Goal: Task Accomplishment & Management: Manage account settings

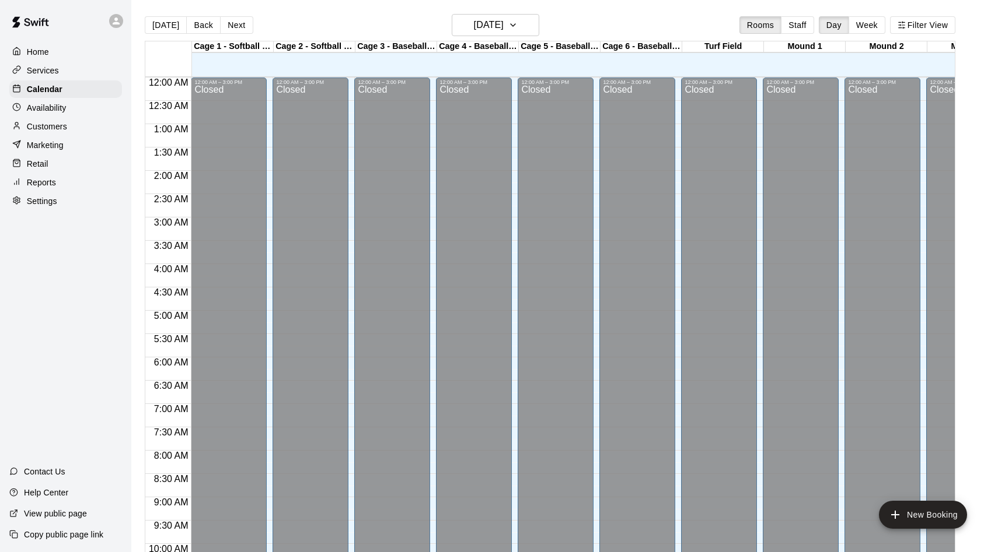
scroll to position [597, 0]
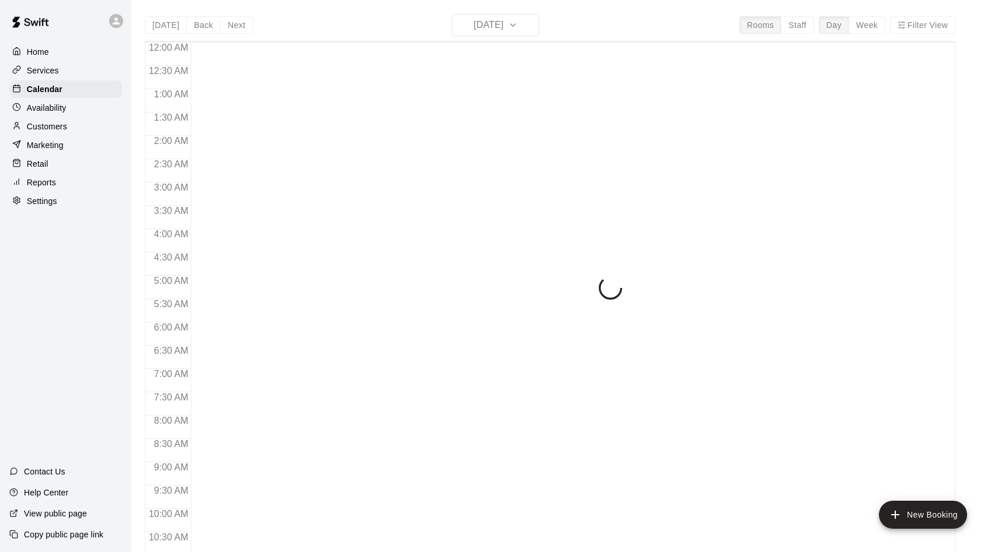
scroll to position [597, 0]
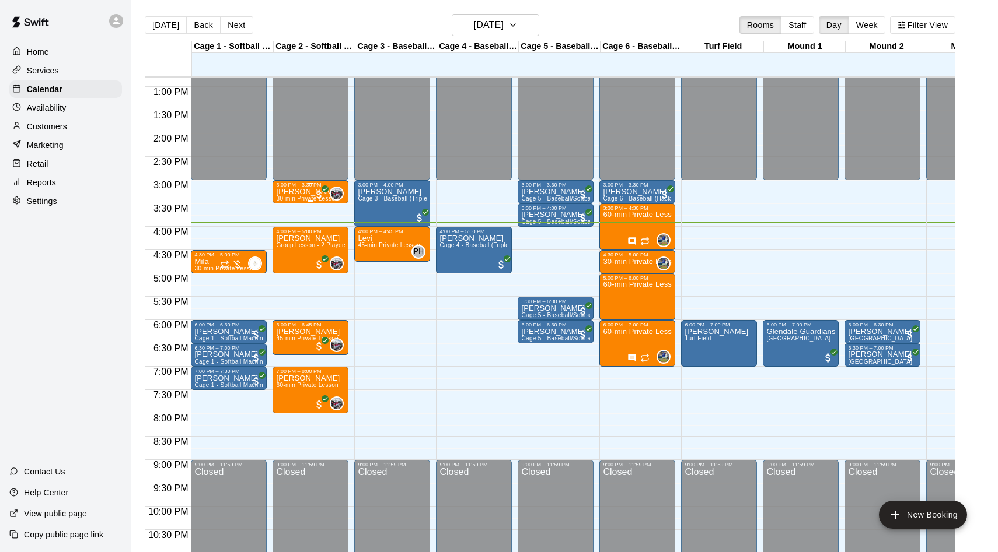
click at [282, 192] on p "[PERSON_NAME]" at bounding box center [308, 192] width 64 height 0
click at [287, 242] on button "edit" at bounding box center [288, 232] width 23 height 23
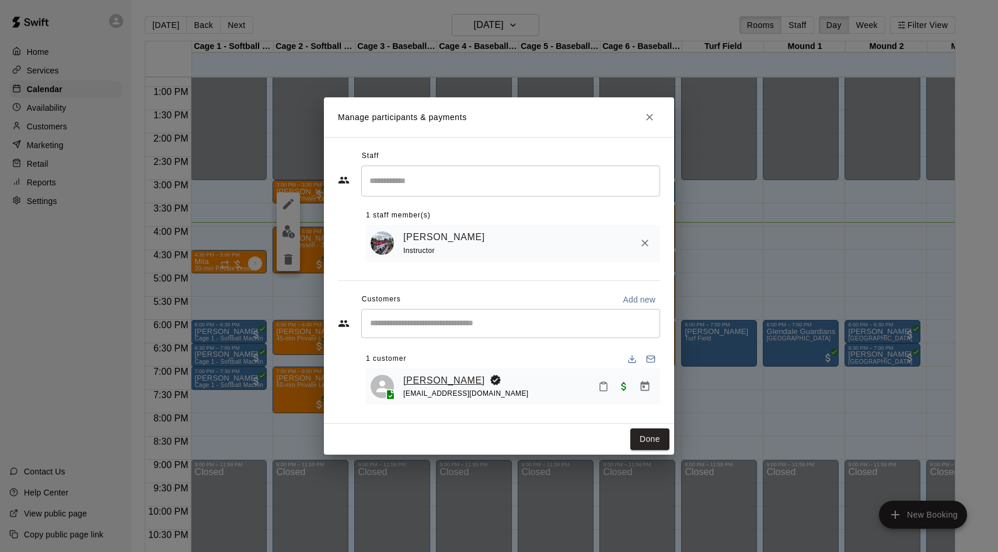
click at [453, 383] on link "[PERSON_NAME]" at bounding box center [444, 380] width 82 height 15
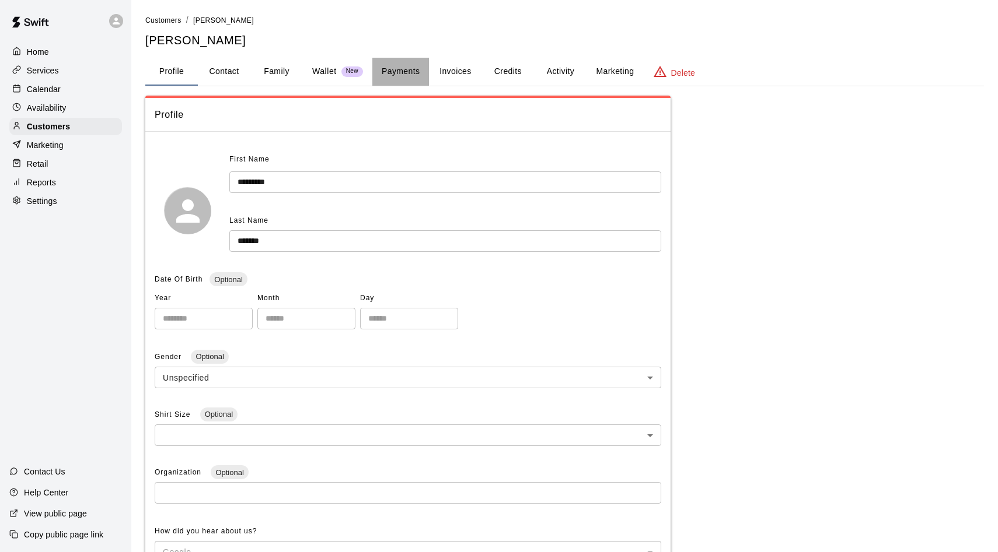
click at [394, 68] on button "Payments" at bounding box center [400, 72] width 57 height 28
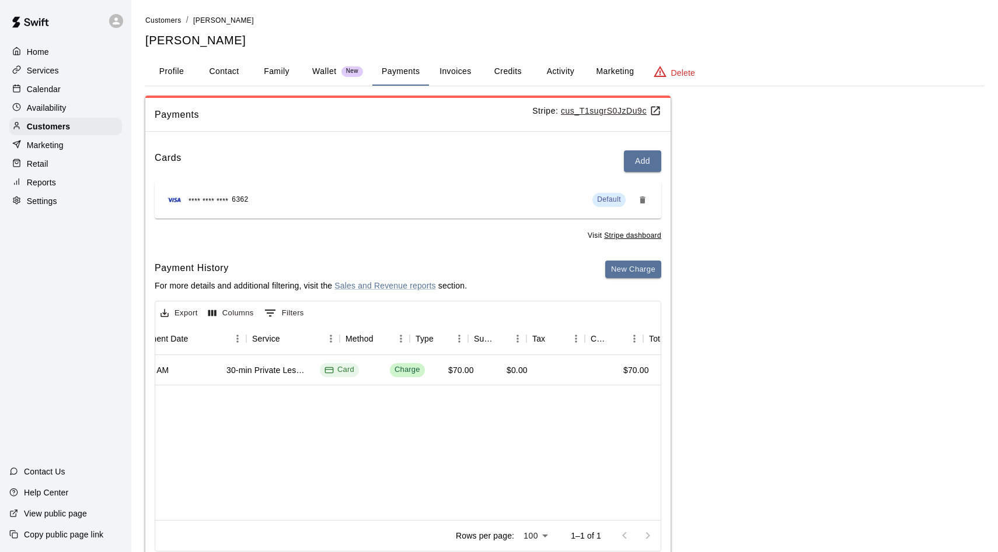
scroll to position [0, 169]
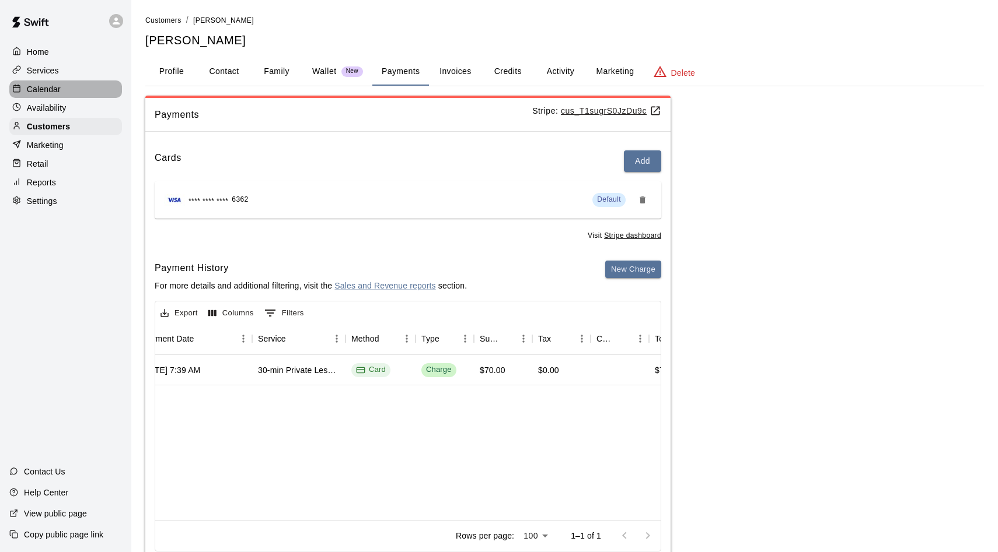
click at [85, 93] on div "Calendar" at bounding box center [65, 90] width 113 height 18
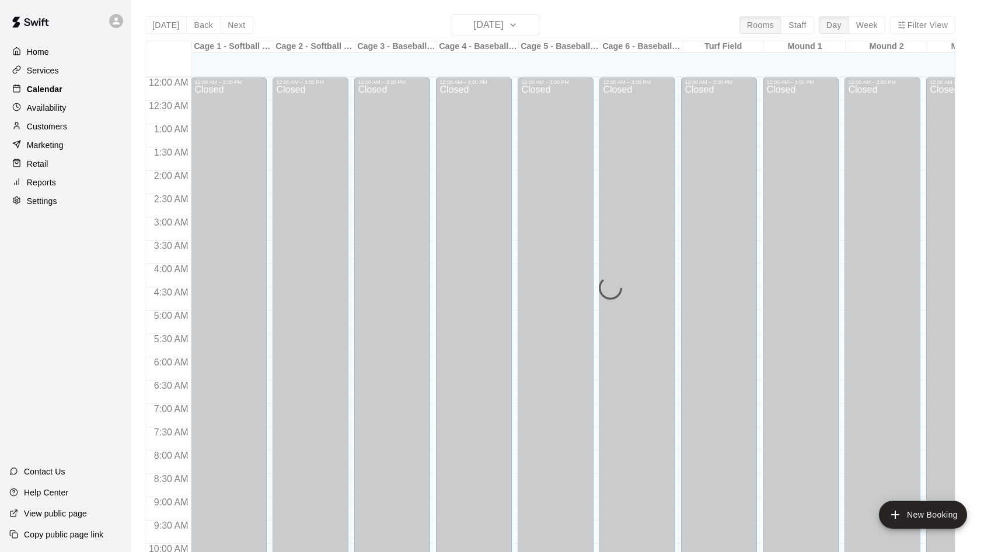
scroll to position [597, 0]
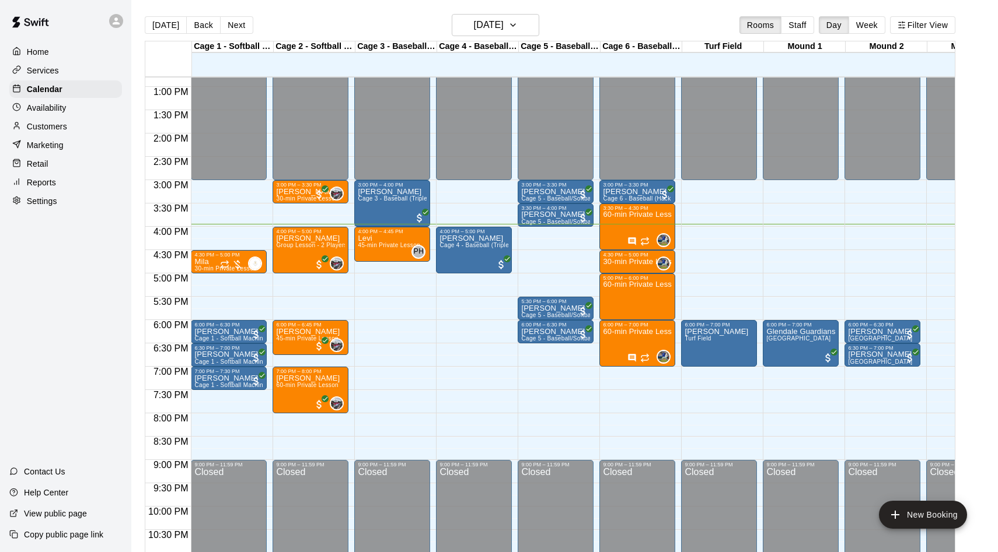
click at [372, 284] on div "12:00 AM – 3:00 PM Closed 3:00 PM – 4:00 PM [PERSON_NAME] Cage 3 - Baseball (Tr…" at bounding box center [392, 40] width 76 height 1120
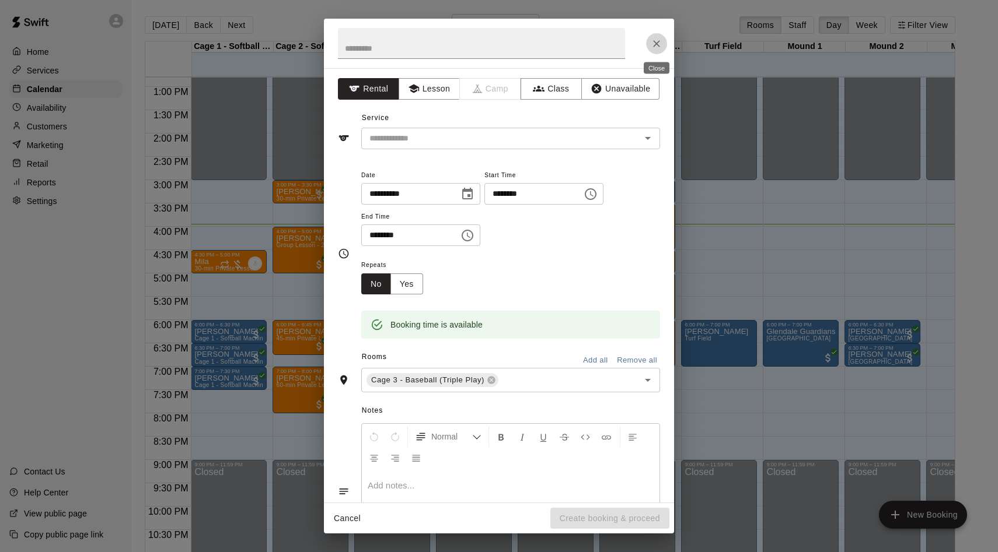
click at [652, 53] on button "Close" at bounding box center [656, 43] width 21 height 21
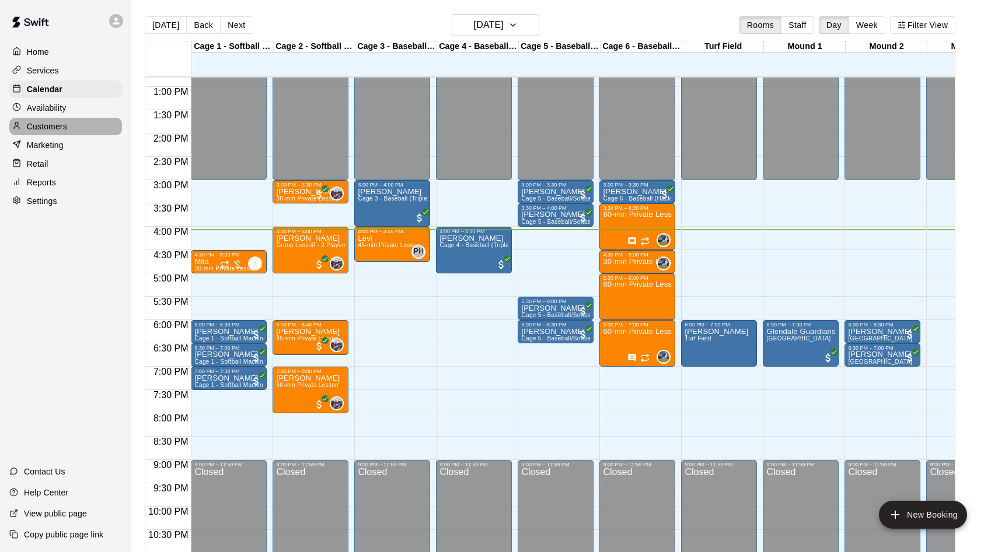
click at [39, 128] on p "Customers" at bounding box center [47, 127] width 40 height 12
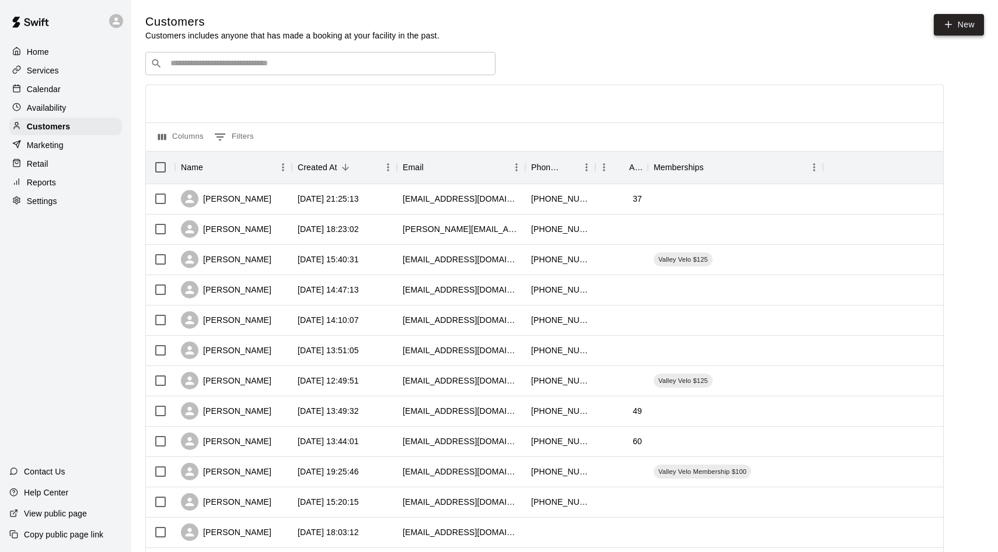
click at [962, 26] on link "New" at bounding box center [958, 25] width 50 height 22
select select "**"
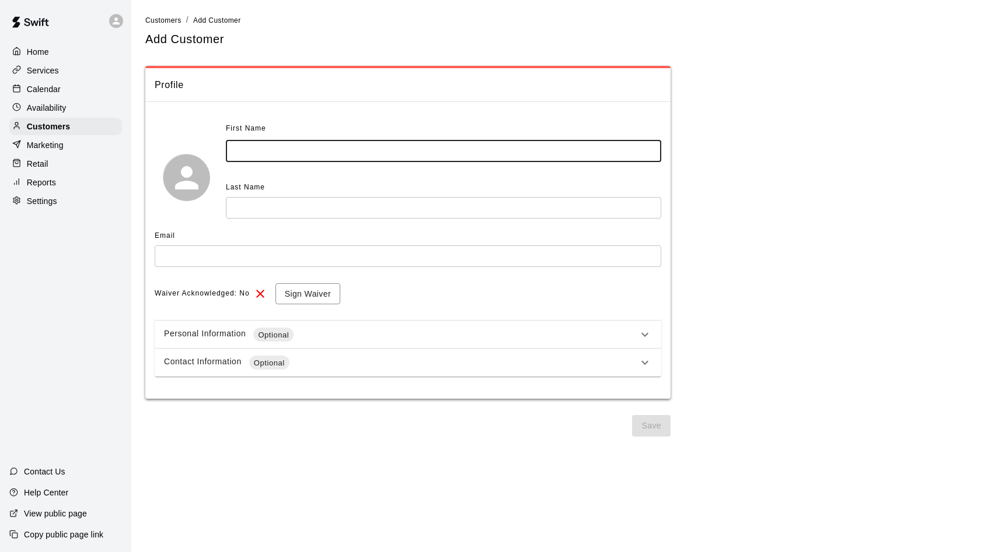
click at [332, 149] on input "text" at bounding box center [443, 152] width 435 height 22
type input "*****"
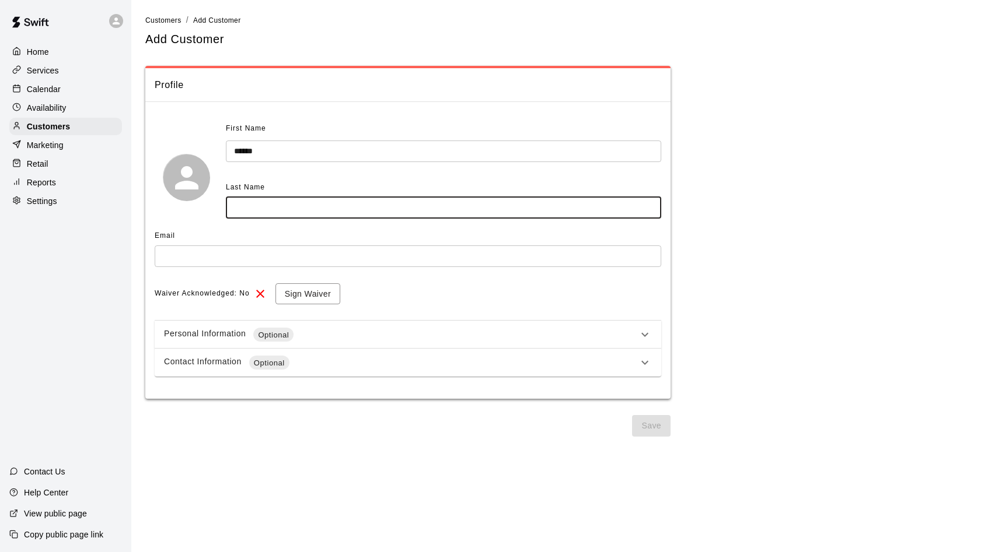
click at [254, 200] on input "text" at bounding box center [443, 208] width 435 height 22
type input "*"
type input "*****"
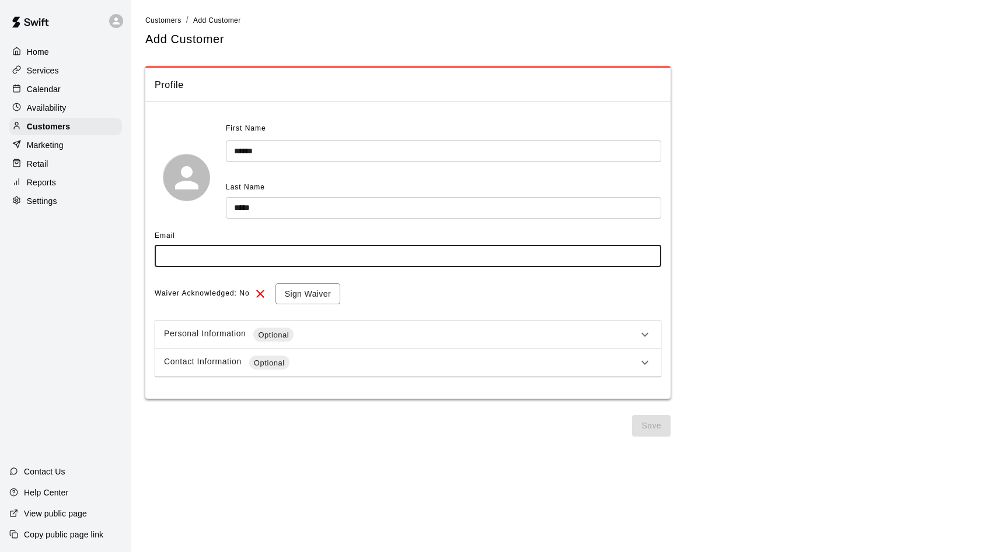
click at [214, 253] on input "text" at bounding box center [408, 257] width 506 height 22
type input "**********"
click at [652, 418] on button "Save" at bounding box center [651, 426] width 39 height 22
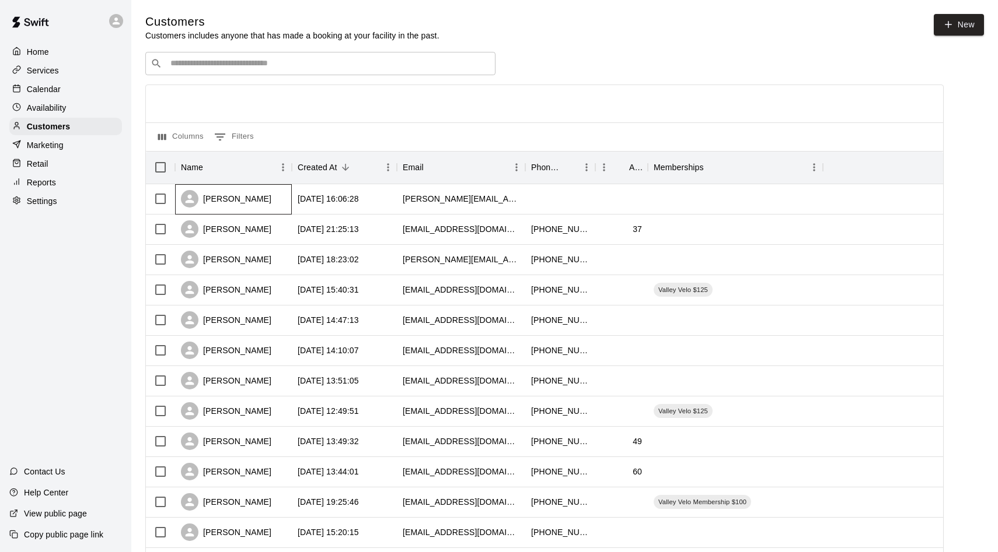
click at [220, 202] on div "[PERSON_NAME]" at bounding box center [226, 199] width 90 height 18
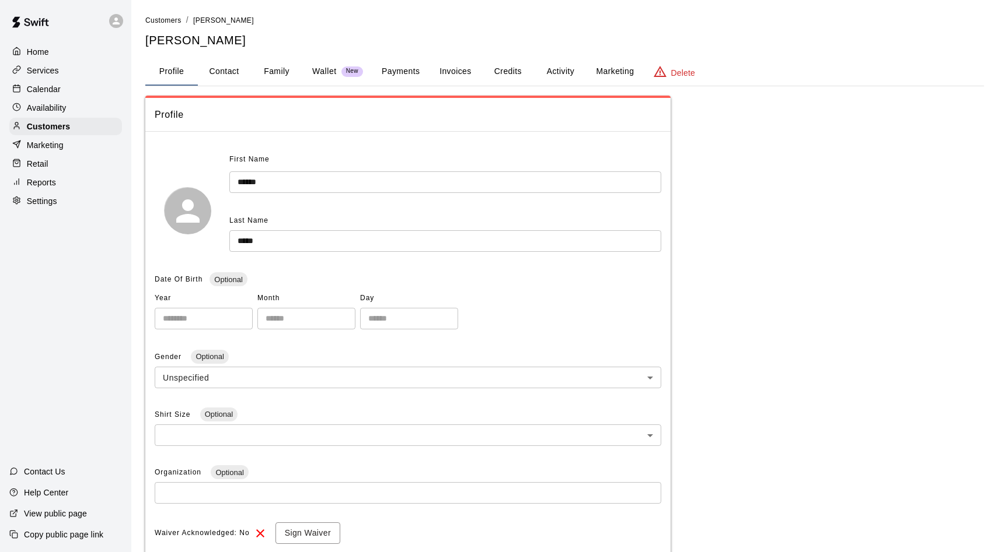
click at [400, 71] on button "Payments" at bounding box center [400, 72] width 57 height 28
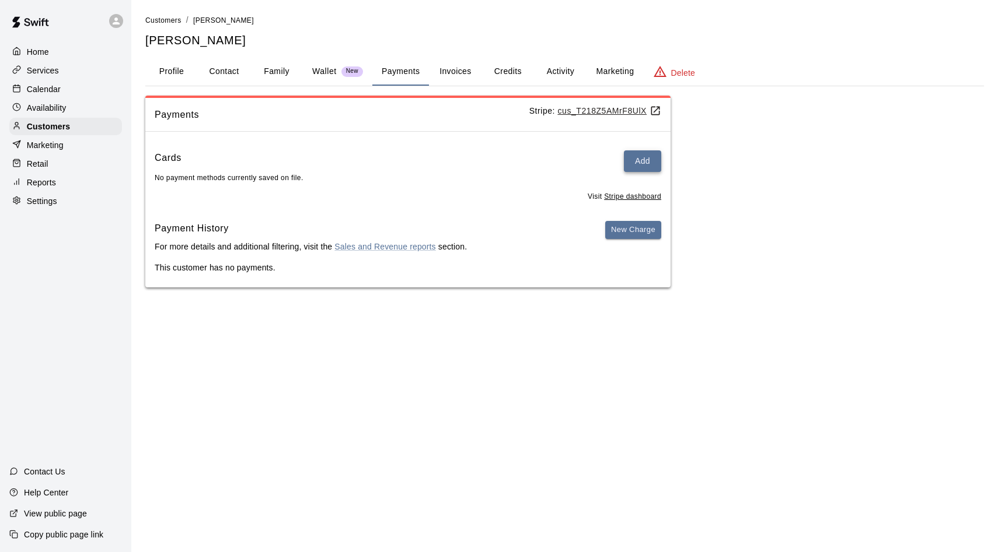
click at [640, 170] on button "Add" at bounding box center [642, 162] width 37 height 22
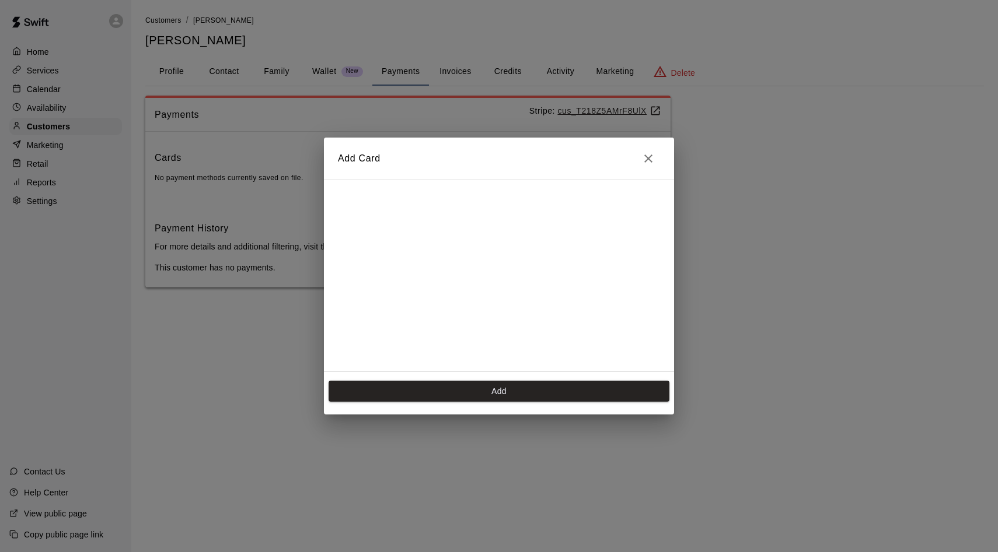
scroll to position [165, 0]
click at [440, 390] on button "Add" at bounding box center [498, 392] width 341 height 22
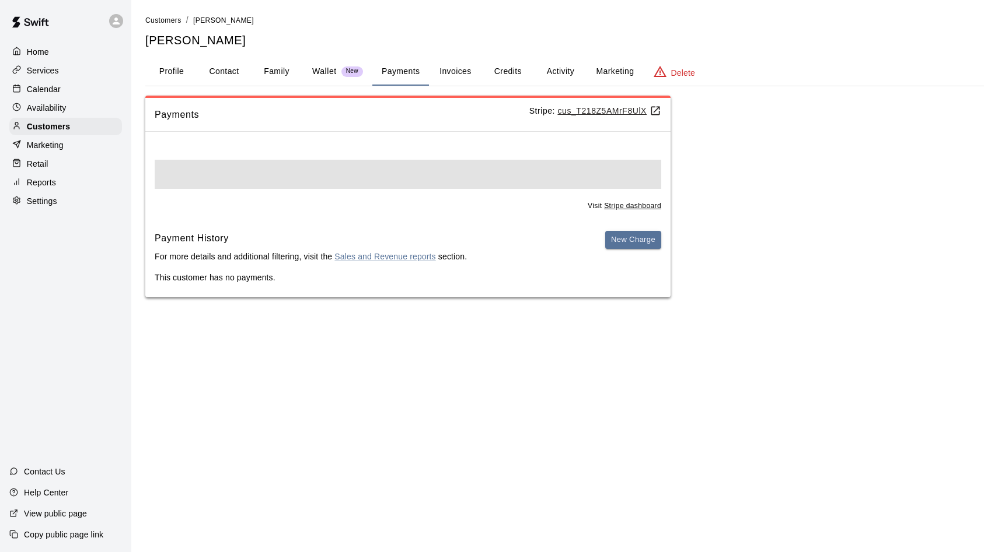
scroll to position [0, 0]
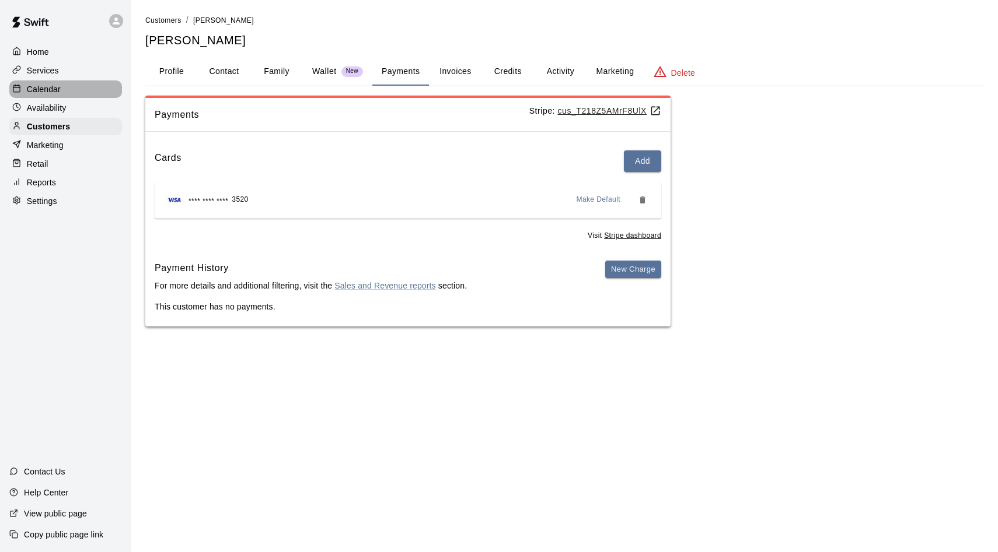
click at [54, 93] on p "Calendar" at bounding box center [44, 89] width 34 height 12
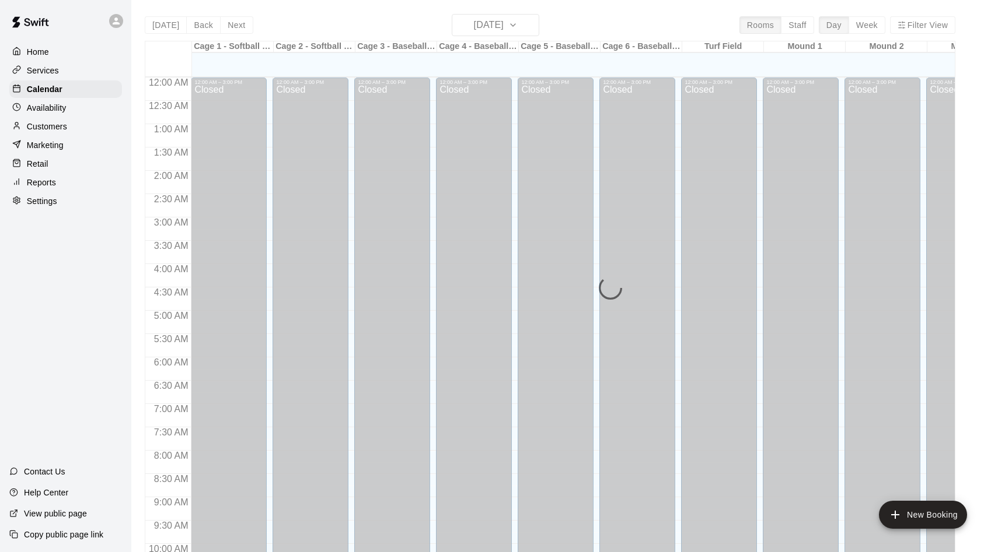
scroll to position [597, 0]
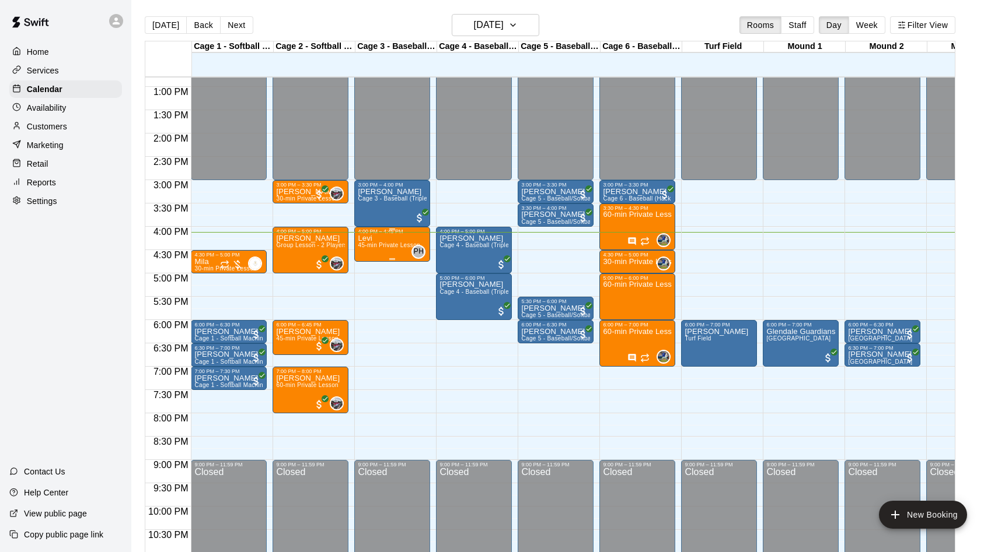
click at [373, 242] on div "Levi 45-min Private Lesson" at bounding box center [389, 511] width 62 height 552
click at [373, 242] on button "edit" at bounding box center [369, 246] width 23 height 23
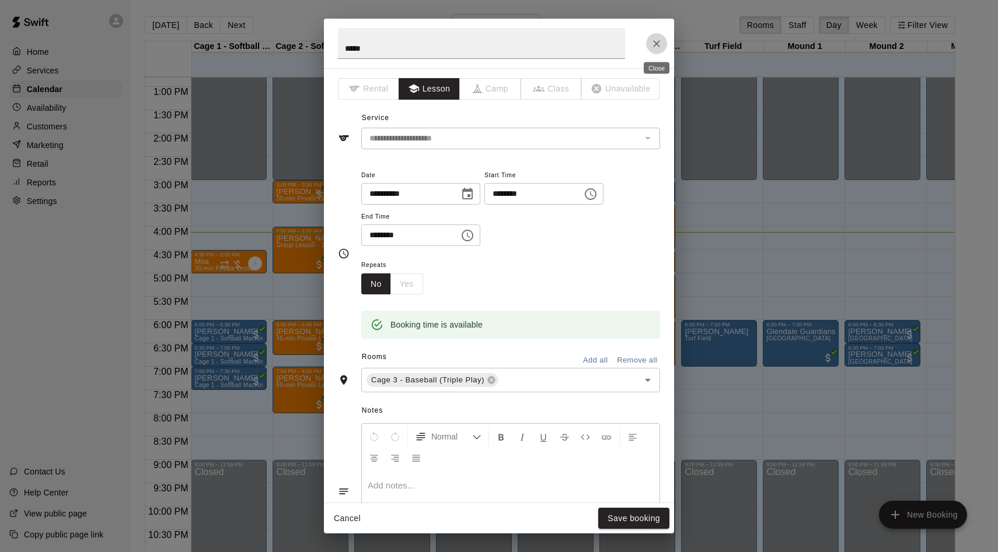
click at [649, 42] on button "Close" at bounding box center [656, 43] width 21 height 21
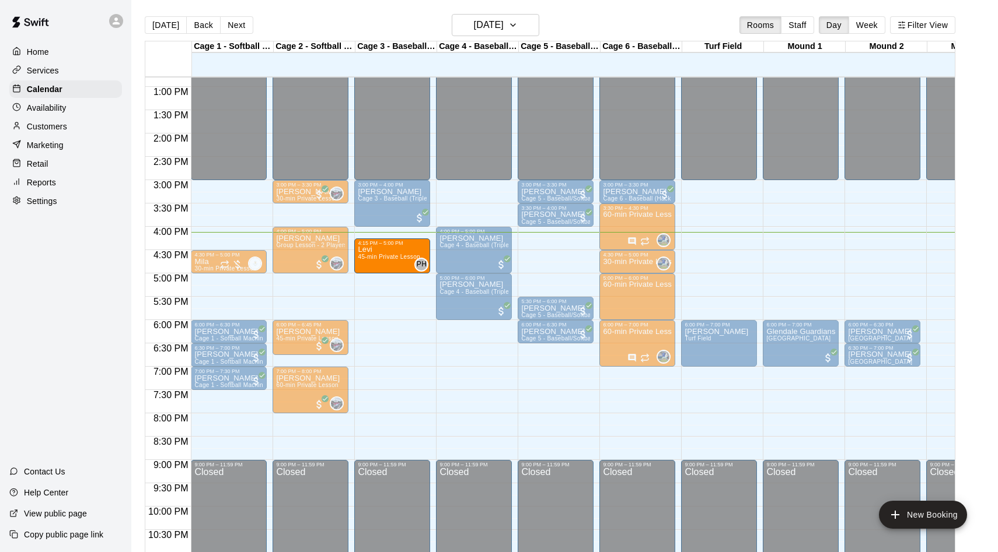
drag, startPoint x: 362, startPoint y: 240, endPoint x: 362, endPoint y: 253, distance: 12.3
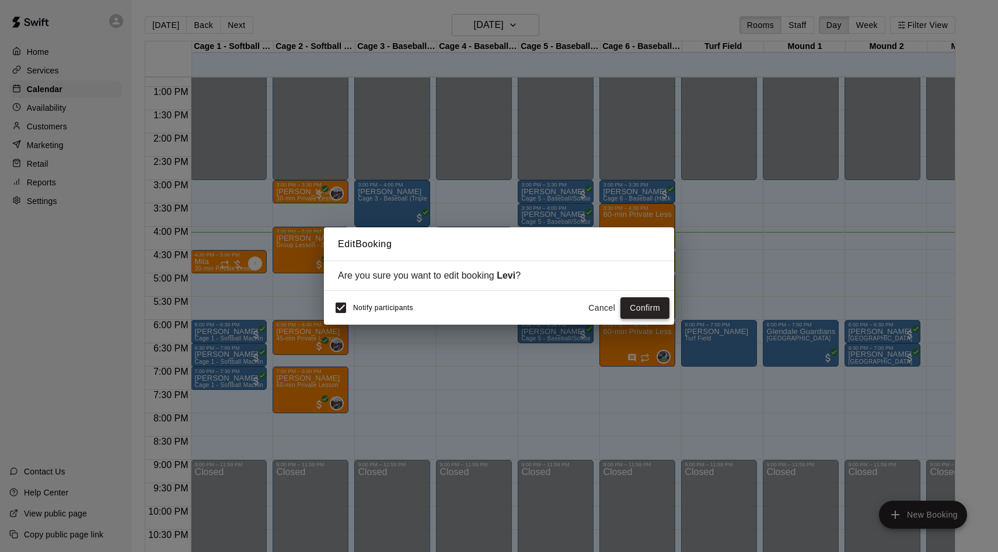
click at [643, 299] on button "Confirm" at bounding box center [644, 309] width 49 height 22
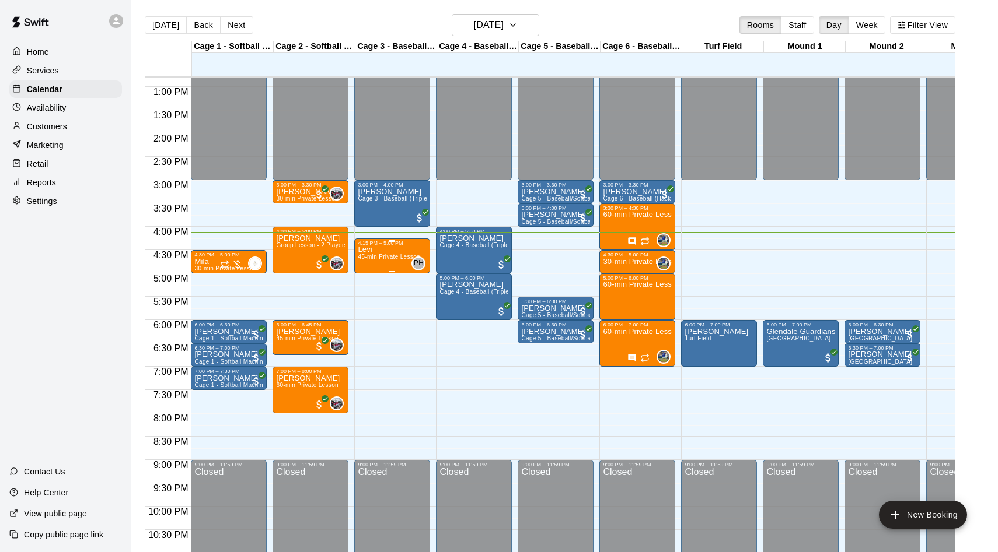
click at [390, 259] on span "45-min Private Lesson" at bounding box center [389, 257] width 62 height 6
click at [369, 296] on img "edit" at bounding box center [369, 294] width 13 height 13
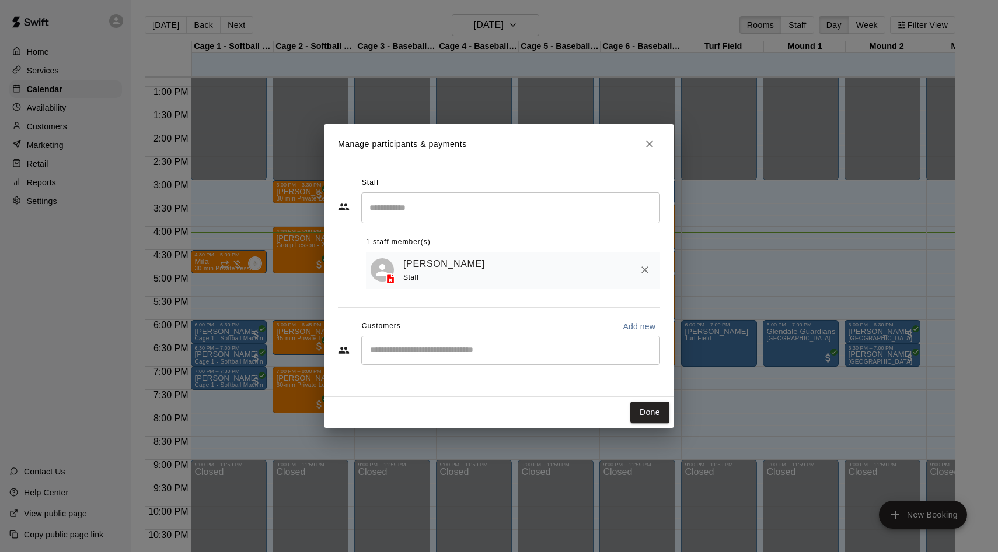
click at [400, 350] on input "Start typing to search customers..." at bounding box center [510, 351] width 288 height 12
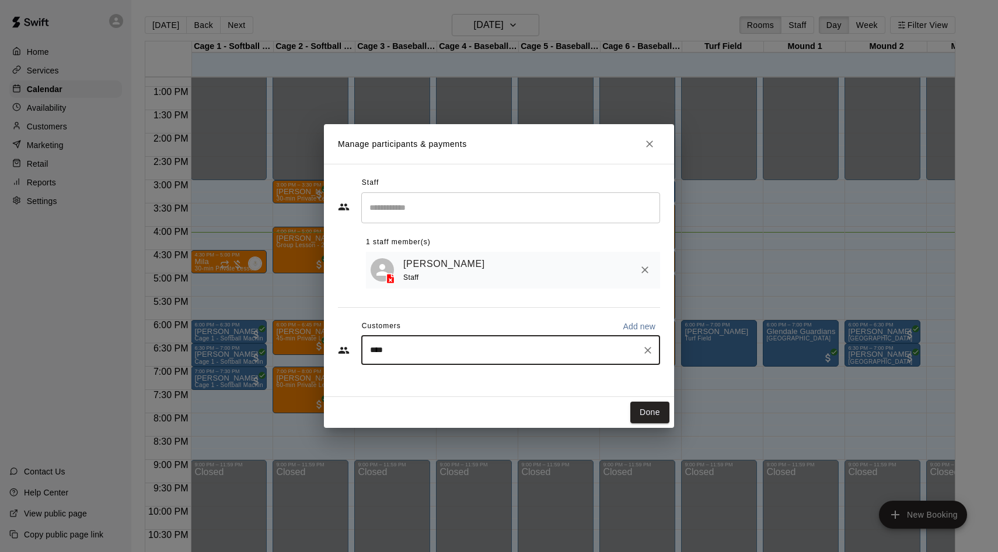
type input "*****"
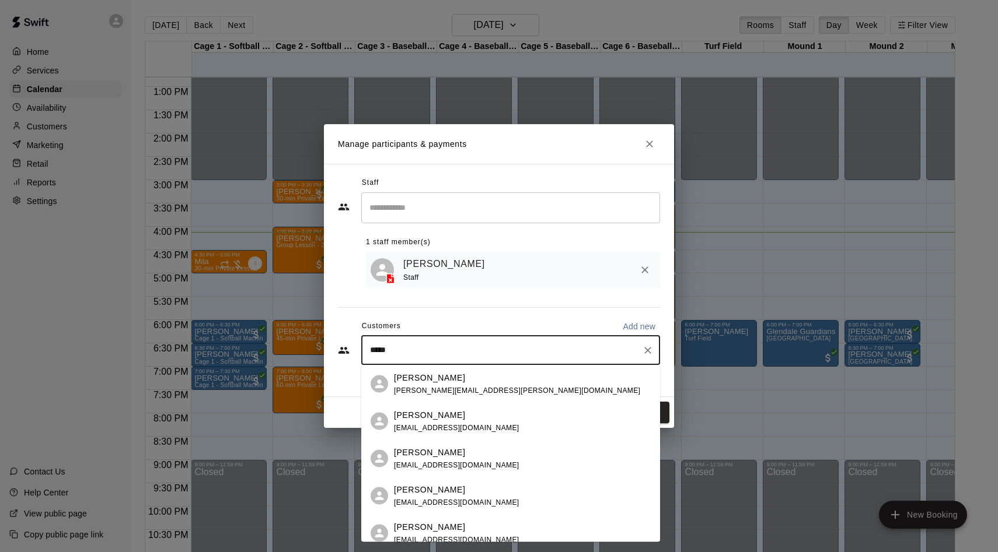
click at [402, 387] on span "[PERSON_NAME][EMAIL_ADDRESS][PERSON_NAME][DOMAIN_NAME]" at bounding box center [517, 390] width 246 height 8
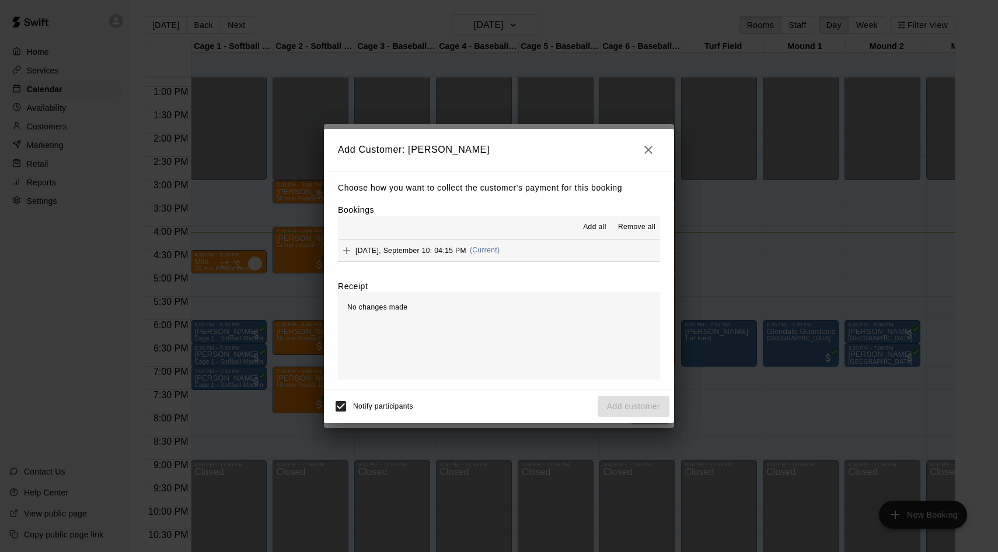
click at [599, 231] on span "Add all" at bounding box center [594, 228] width 23 height 12
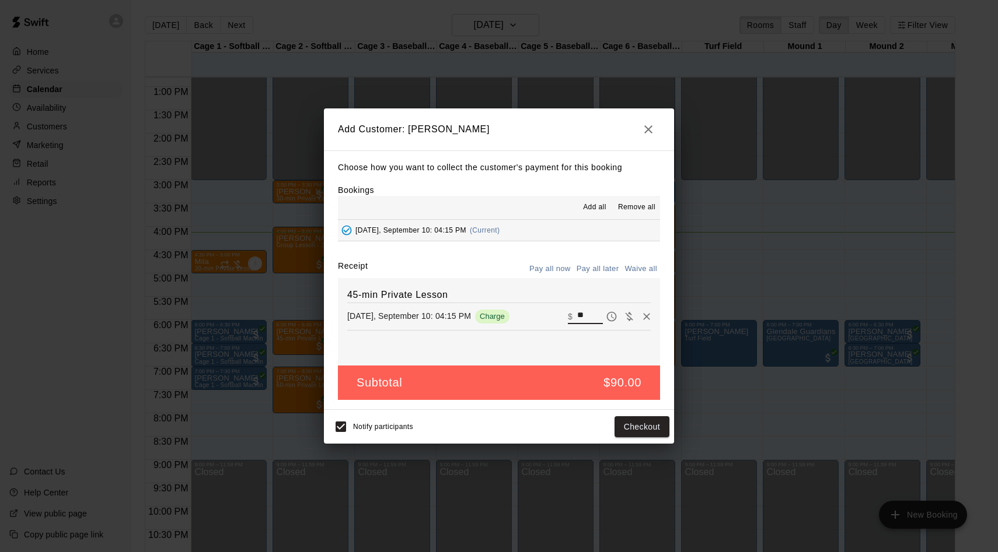
click at [583, 318] on input "**" at bounding box center [590, 316] width 26 height 15
type input "**"
click at [629, 433] on button "Checkout" at bounding box center [641, 428] width 55 height 22
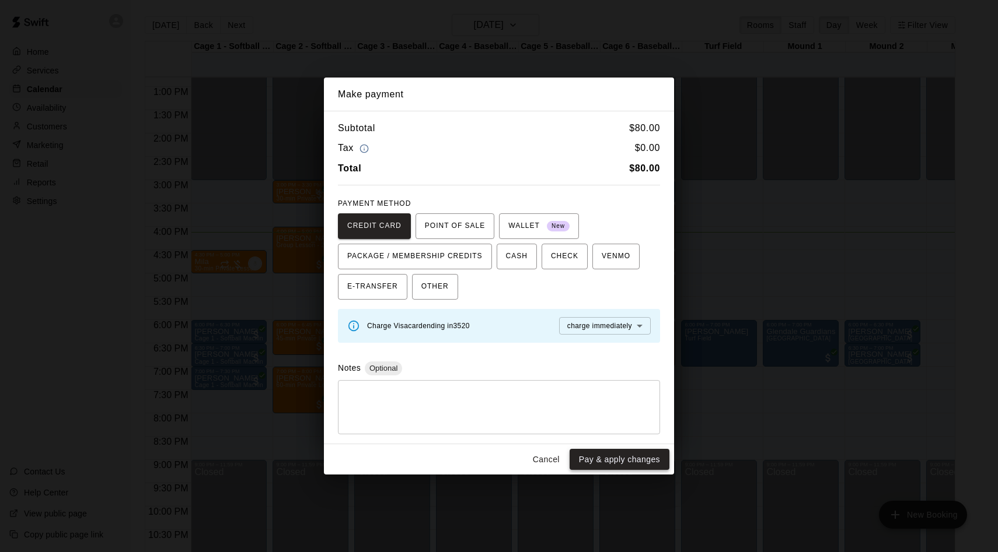
click at [604, 467] on button "Pay & apply changes" at bounding box center [619, 460] width 100 height 22
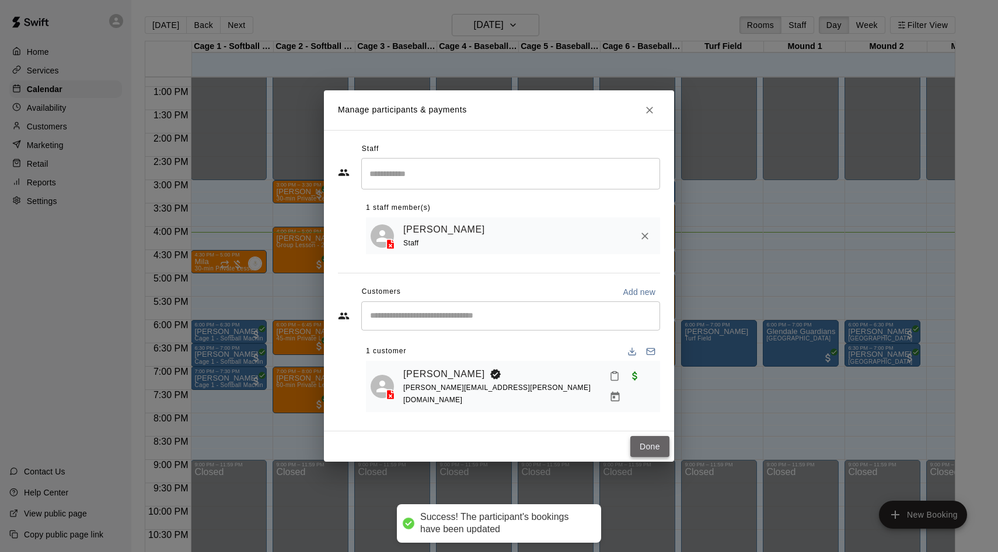
click at [650, 442] on button "Done" at bounding box center [649, 447] width 39 height 22
